Goal: Task Accomplishment & Management: Use online tool/utility

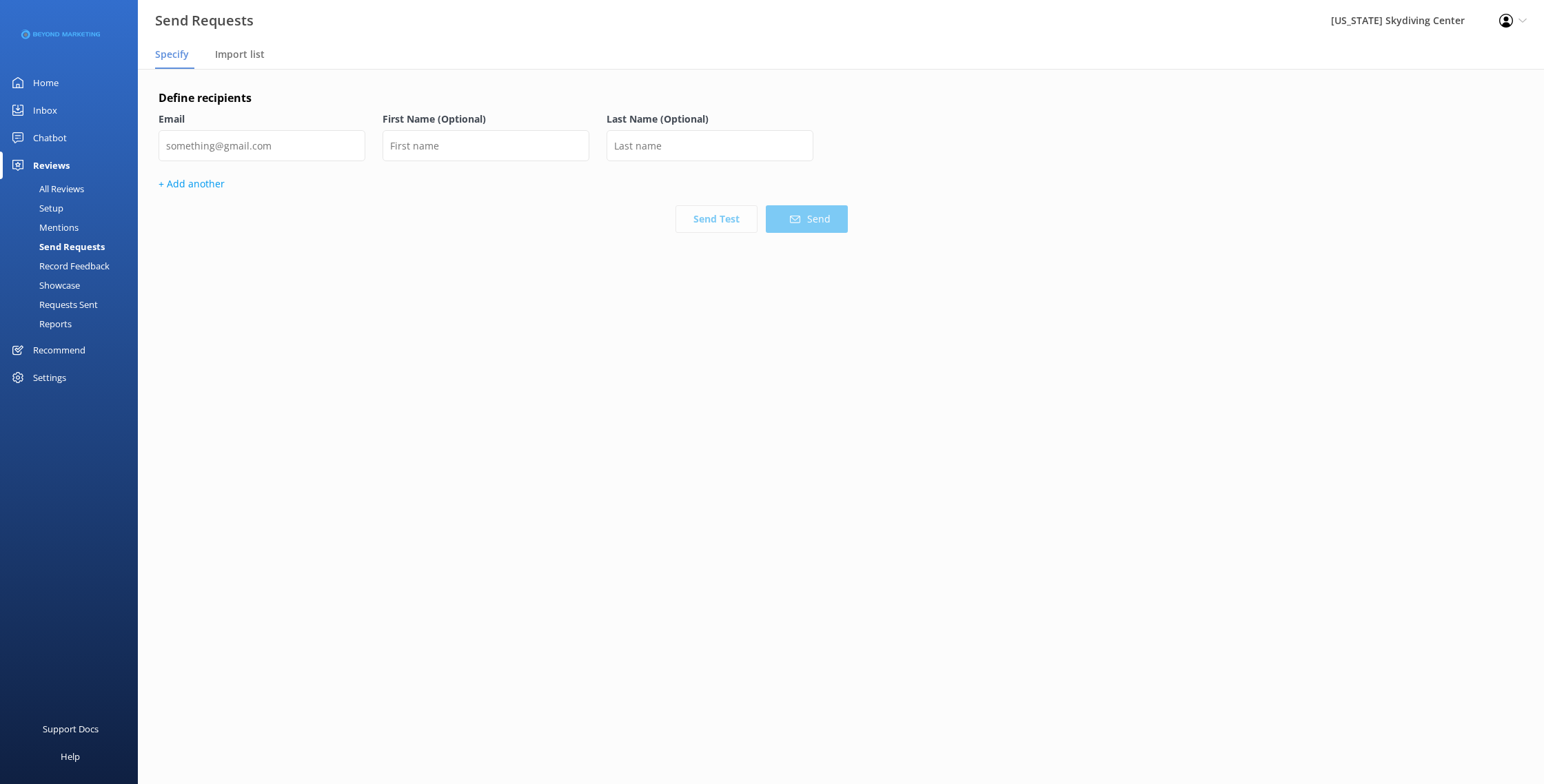
click at [79, 246] on div "Send Requests" at bounding box center [56, 246] width 96 height 19
click at [317, 129] on div "Email" at bounding box center [261, 144] width 207 height 65
click at [317, 153] on input "email" at bounding box center [261, 145] width 207 height 31
click at [231, 46] on div "Import list" at bounding box center [242, 55] width 55 height 27
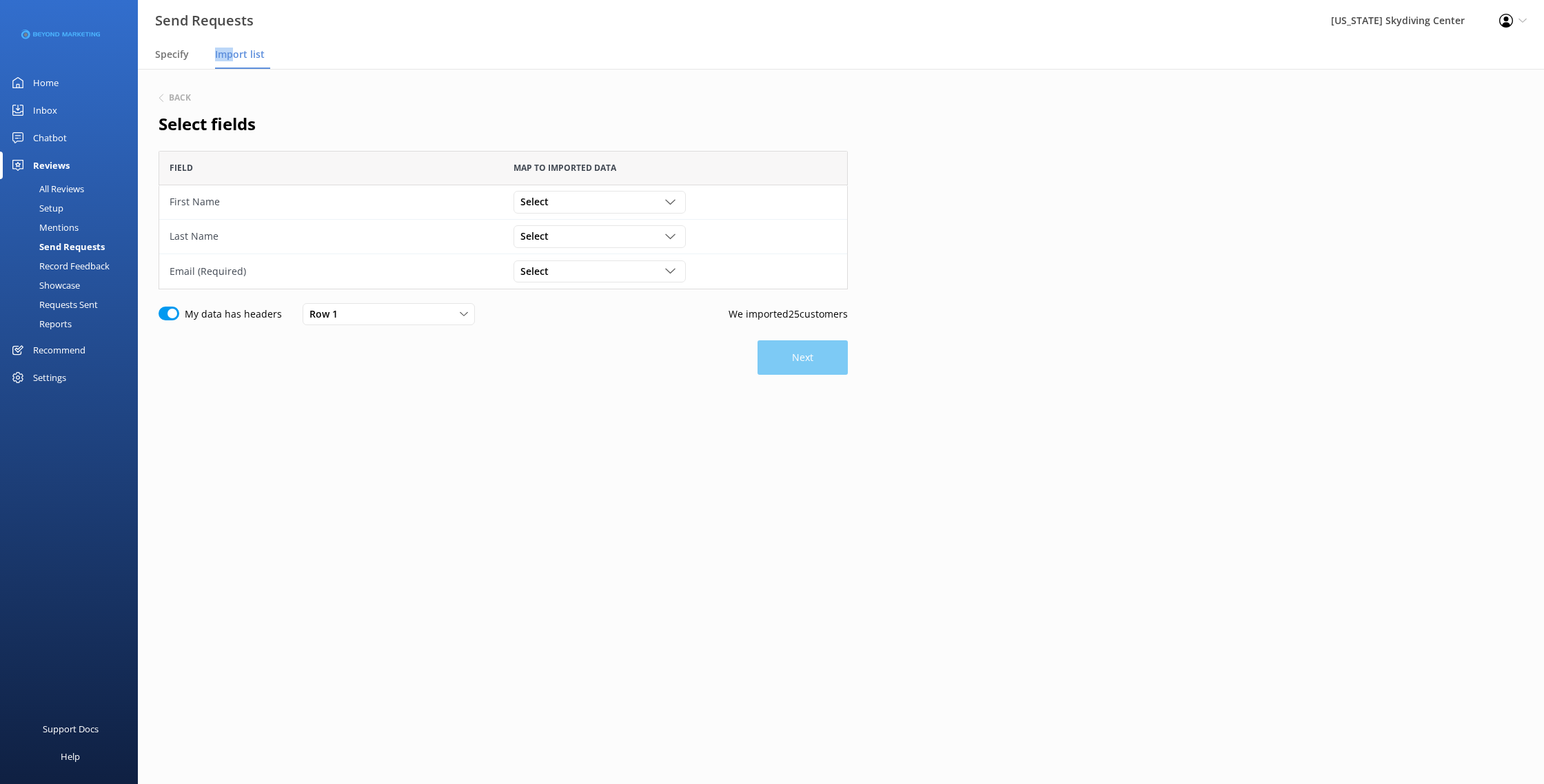
scroll to position [139, 689]
click at [658, 212] on div "Select Customer Id First Name Last Name Email Gender Age Weight Day of birth Ad…" at bounding box center [600, 202] width 173 height 22
click at [618, 271] on link "First Name" at bounding box center [599, 258] width 170 height 27
click at [623, 242] on div "Select" at bounding box center [599, 236] width 165 height 15
click at [604, 321] on link "Last Name" at bounding box center [599, 320] width 170 height 27
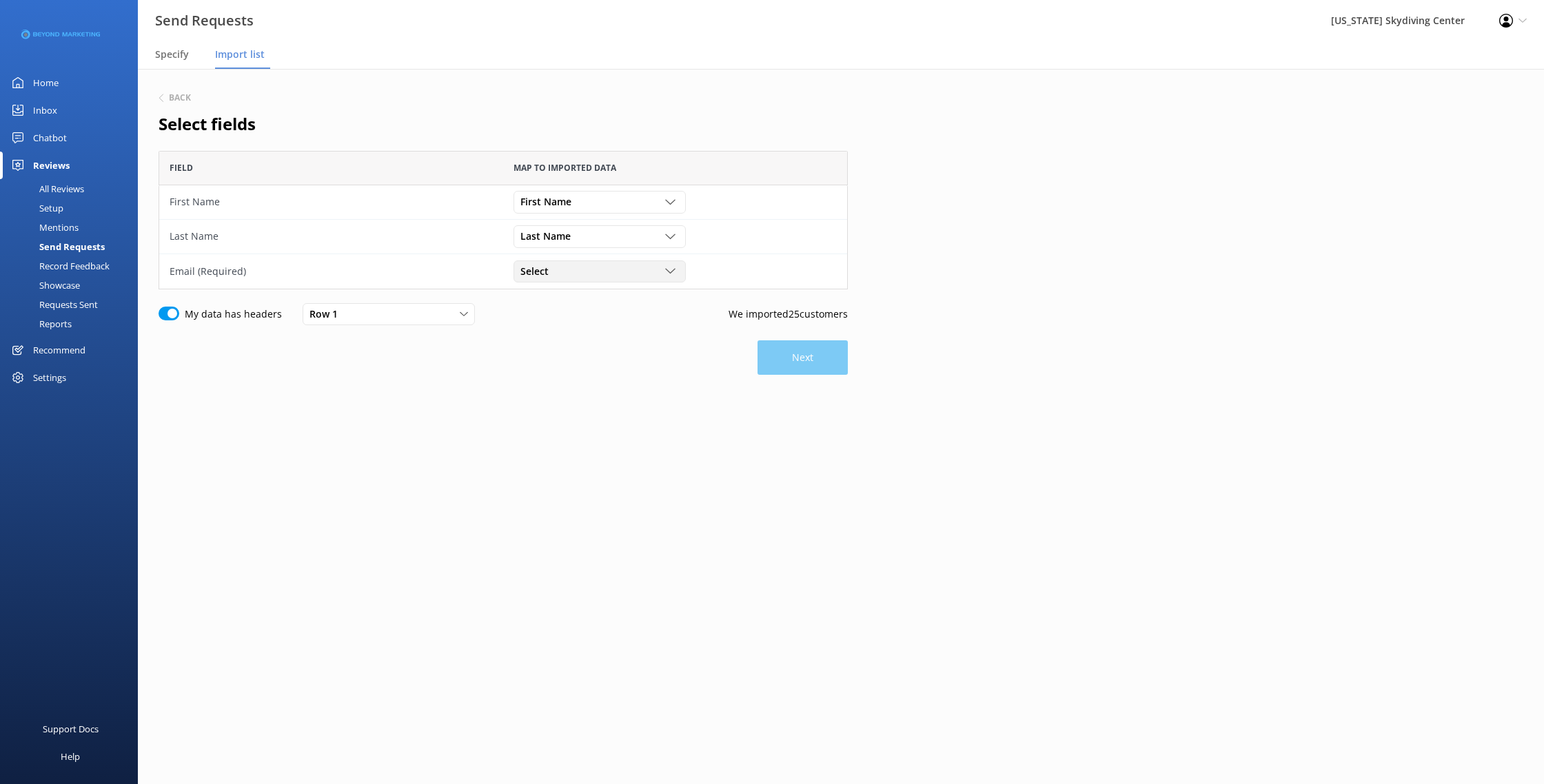
click at [603, 275] on div "Select" at bounding box center [599, 271] width 165 height 15
click at [598, 381] on link "Email" at bounding box center [599, 382] width 170 height 27
click at [757, 347] on div "Next" at bounding box center [503, 358] width 689 height 35
click at [766, 348] on button "Next" at bounding box center [802, 358] width 90 height 35
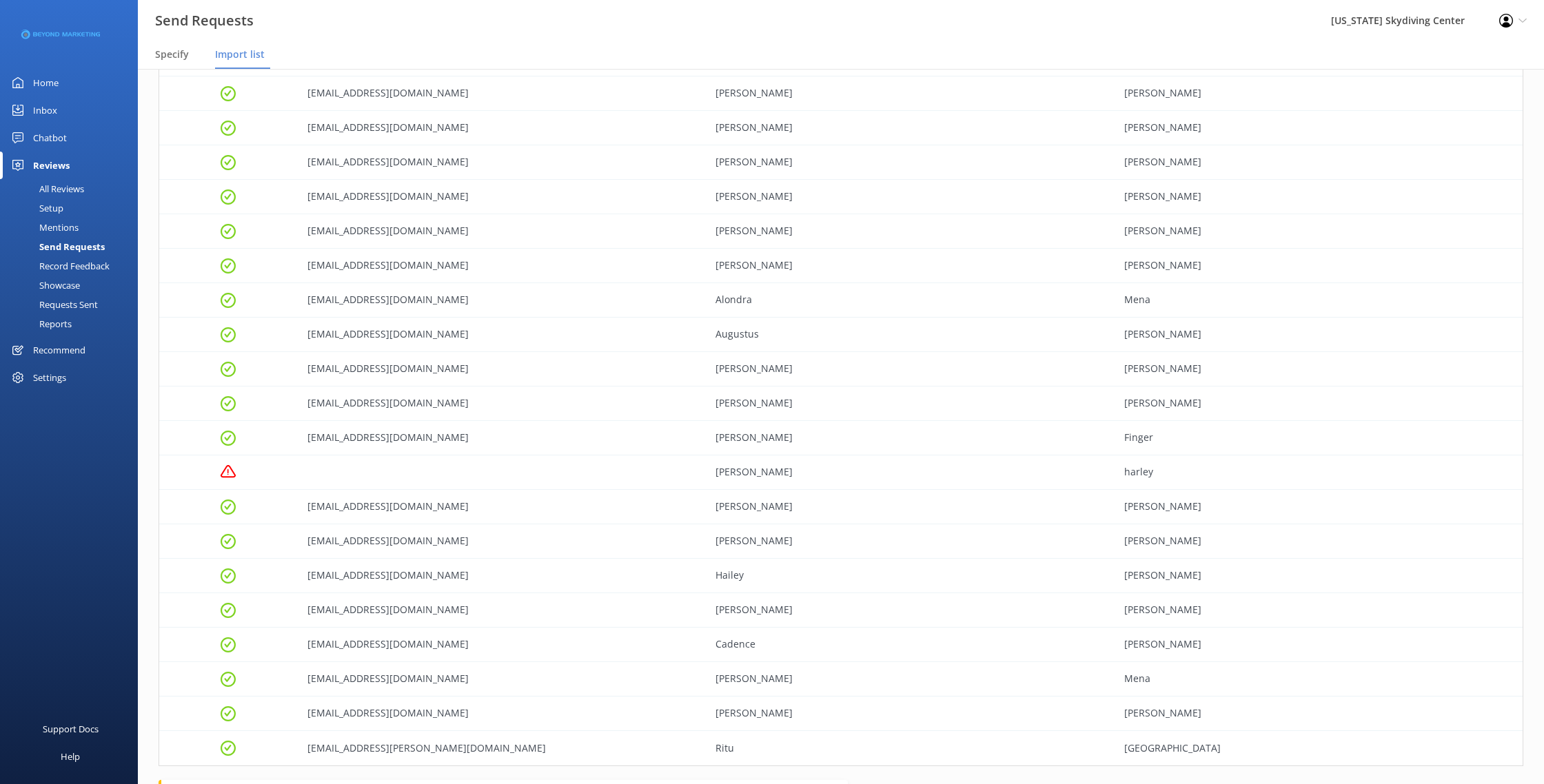
scroll to position [436, 0]
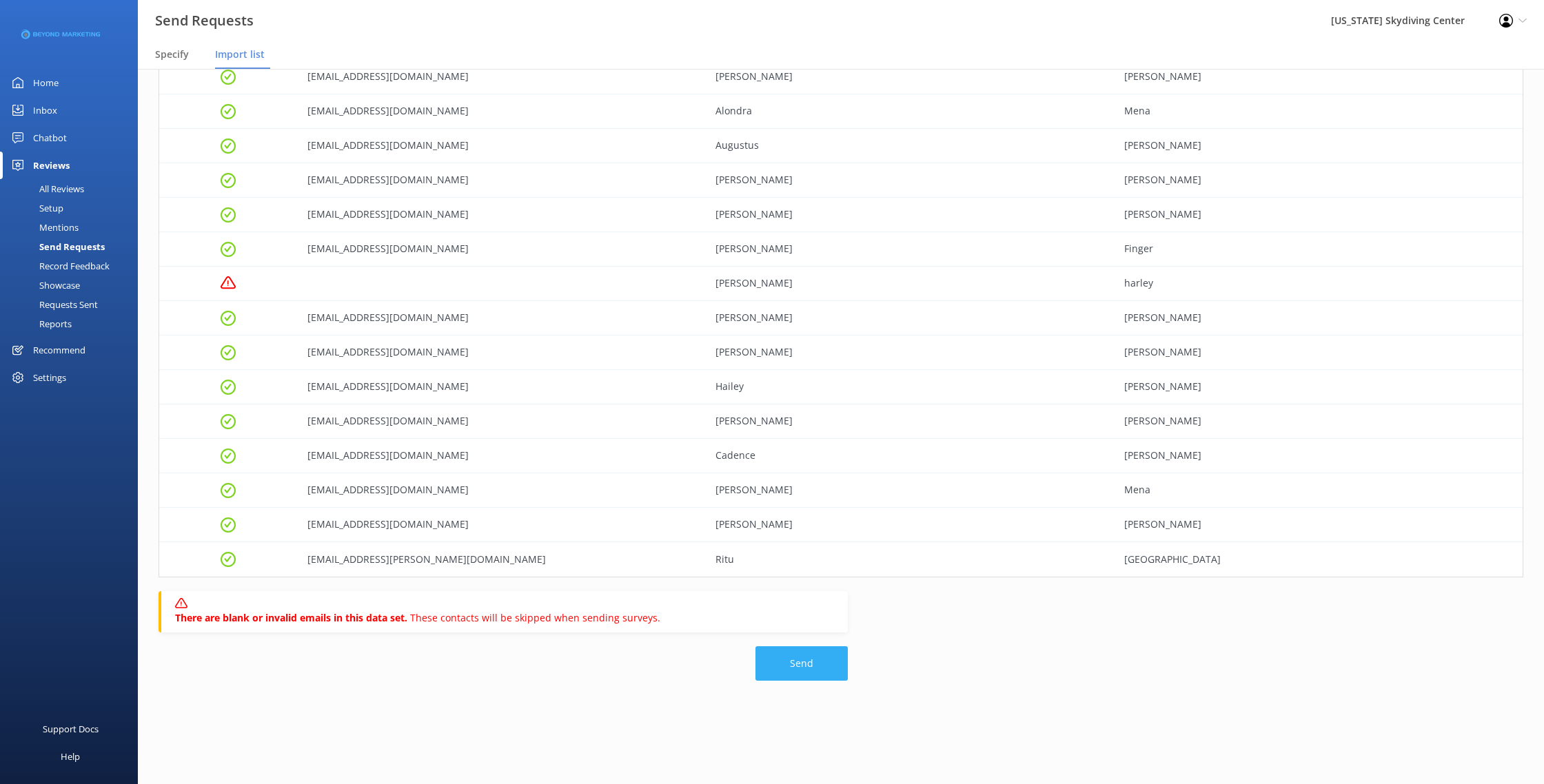
click at [806, 650] on button "Send" at bounding box center [801, 664] width 92 height 35
